Goal: Information Seeking & Learning: Learn about a topic

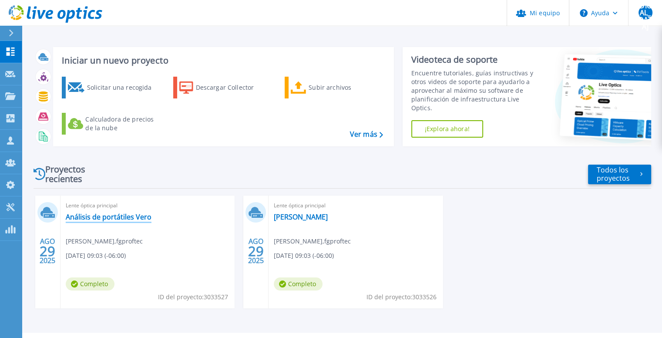
click at [132, 218] on font "Análisis de portátiles Vero" at bounding box center [109, 217] width 86 height 10
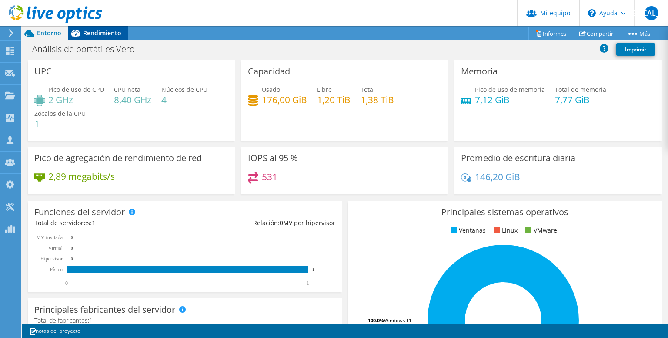
click at [104, 27] on div "Rendimiento" at bounding box center [98, 33] width 60 height 14
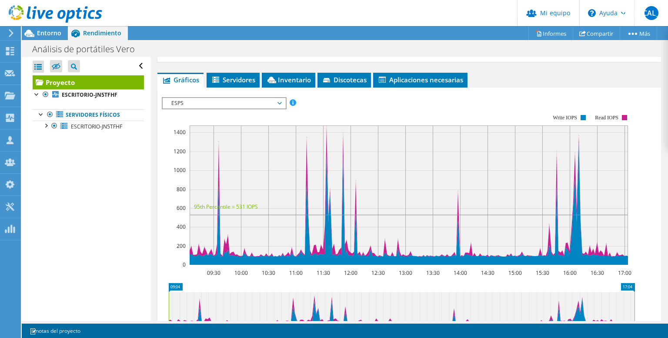
scroll to position [175, 0]
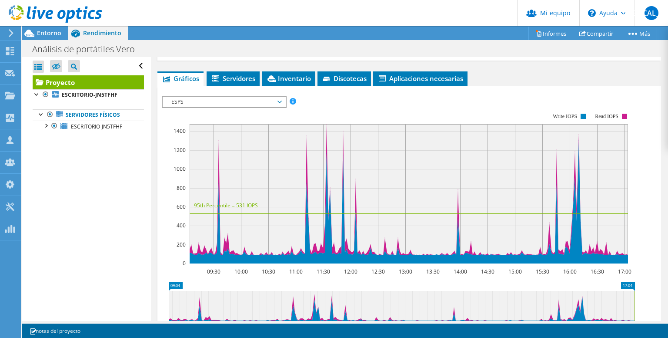
click at [371, 177] on rect at bounding box center [409, 193] width 439 height 139
click at [231, 97] on span "ESPS" at bounding box center [224, 102] width 114 height 10
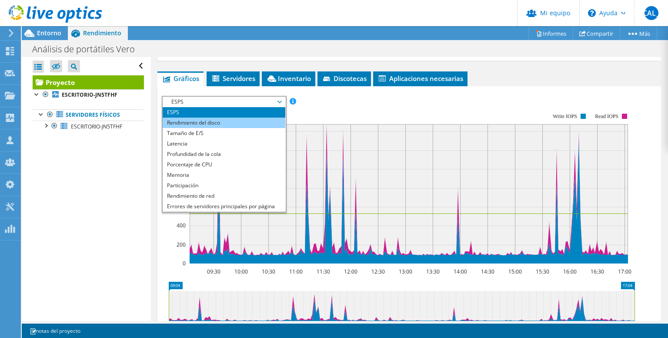
click at [227, 117] on li "Rendimiento del disco" at bounding box center [224, 122] width 123 height 10
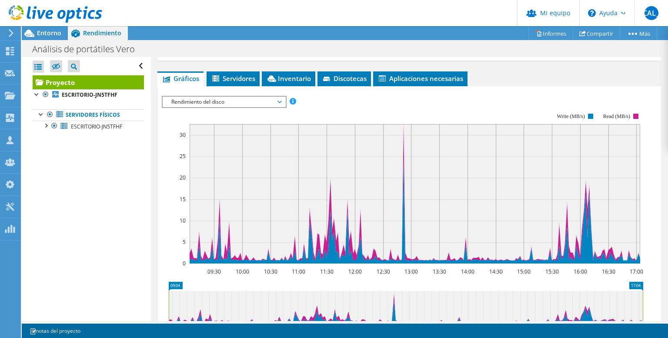
click at [241, 97] on span "Rendimiento del disco" at bounding box center [224, 102] width 114 height 10
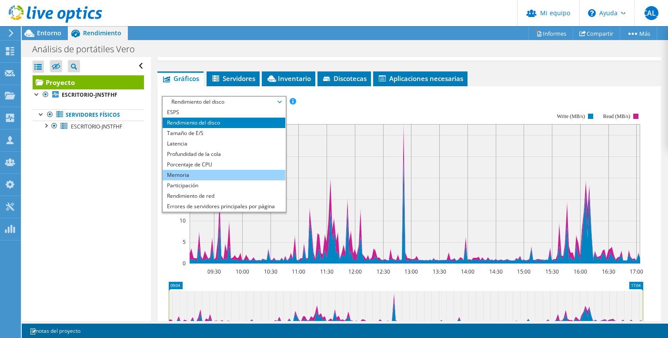
click at [229, 173] on li "Memoria" at bounding box center [224, 175] width 123 height 10
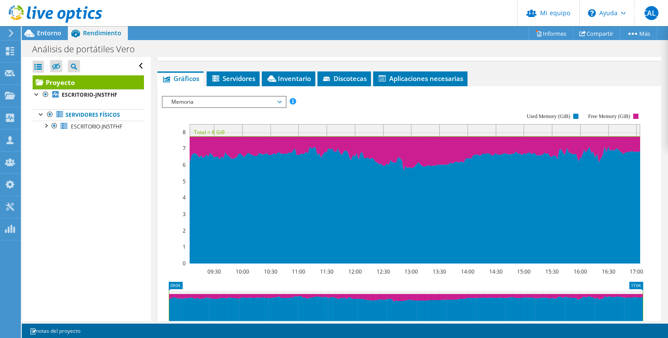
click at [238, 104] on span "Memoria" at bounding box center [224, 102] width 114 height 10
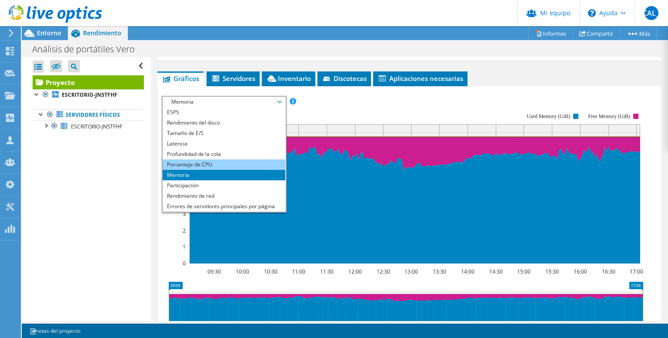
click at [234, 161] on li "Porcentaje de CPU" at bounding box center [224, 164] width 123 height 10
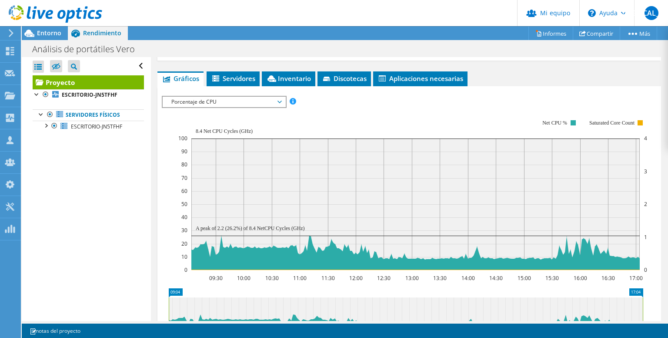
click at [419, 111] on rect at bounding box center [412, 194] width 469 height 174
